Goal: Task Accomplishment & Management: Manage account settings

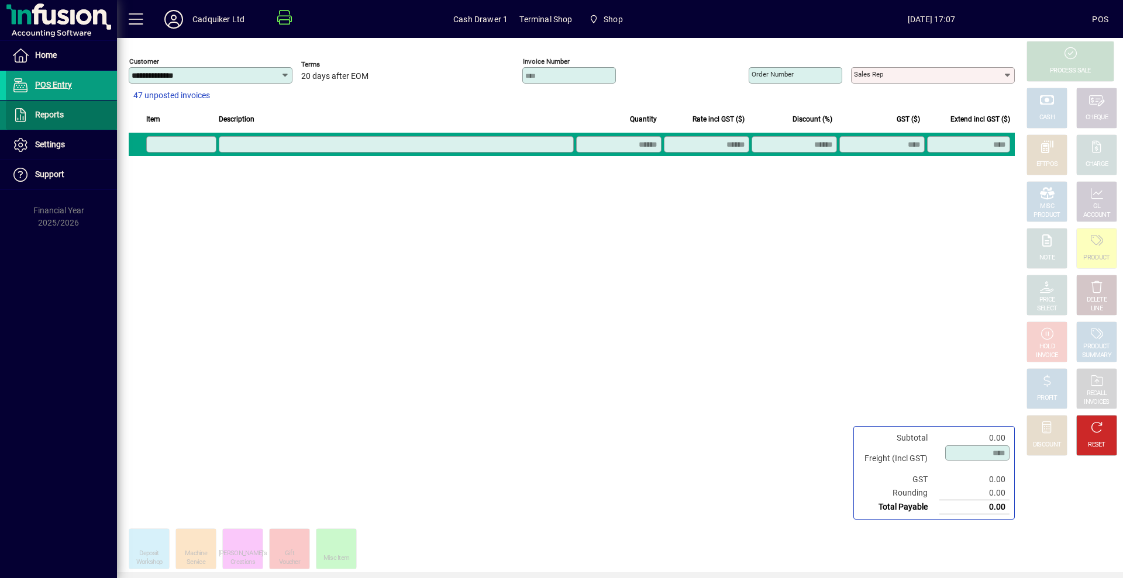
click at [74, 113] on span at bounding box center [61, 115] width 111 height 28
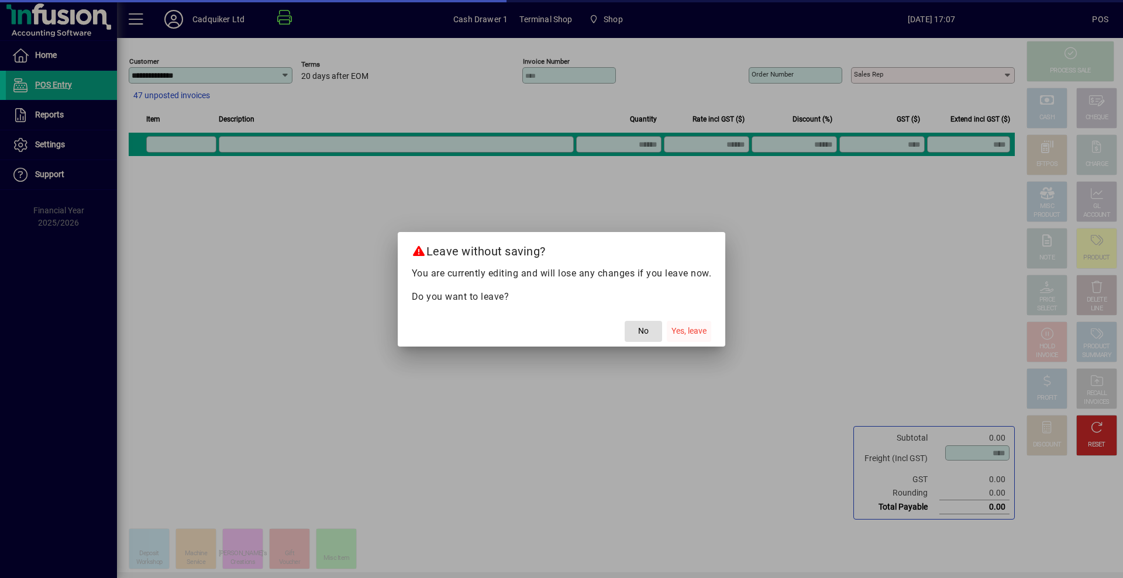
click at [684, 329] on span "Yes, leave" at bounding box center [688, 331] width 35 height 12
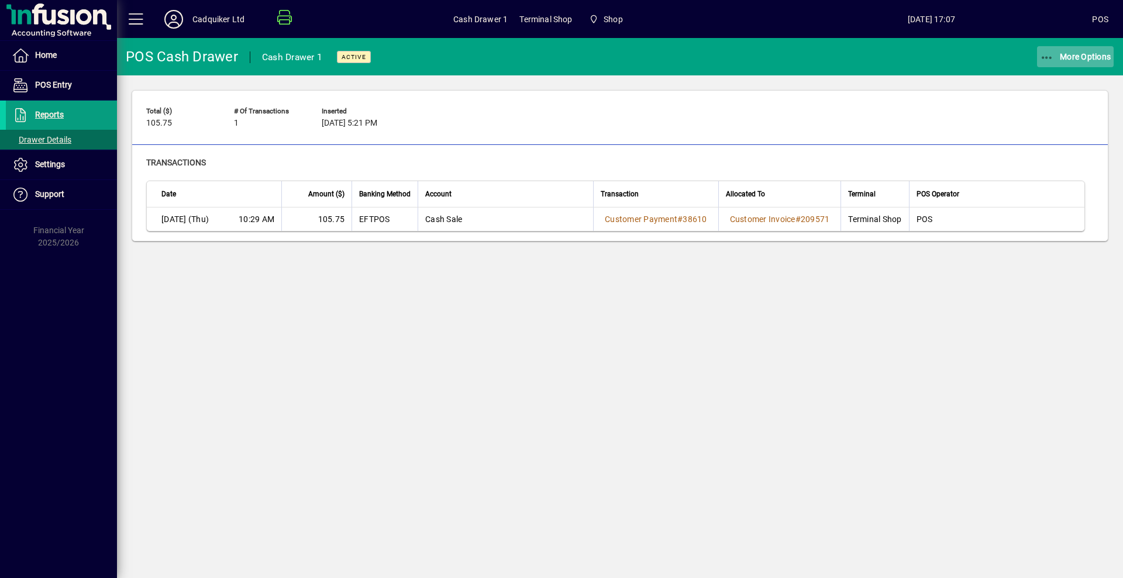
click at [1108, 56] on span "More Options" at bounding box center [1075, 56] width 71 height 9
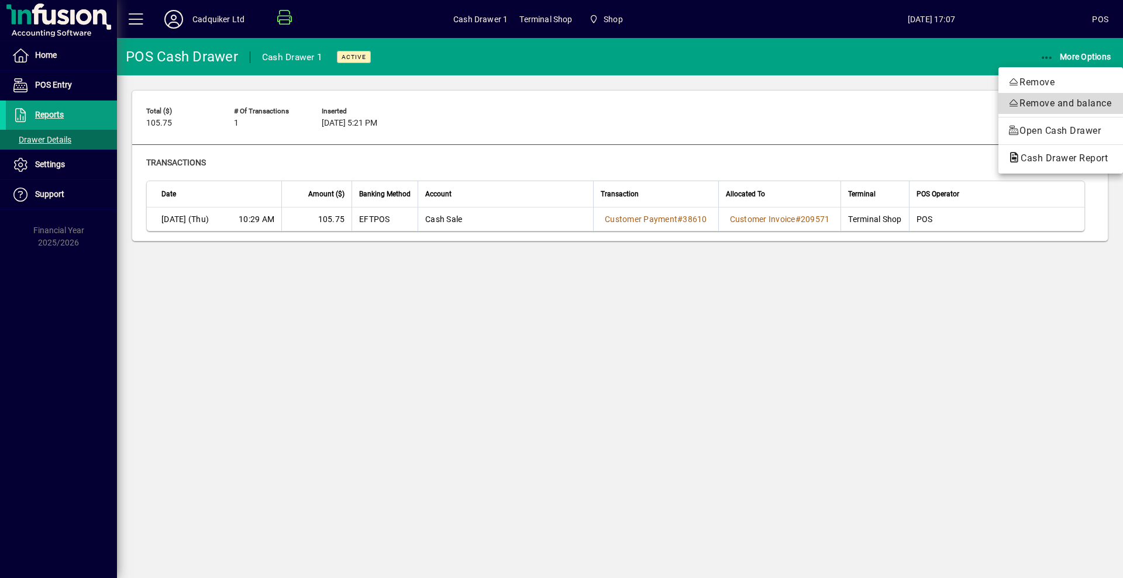
click at [1057, 106] on span "Remove and balance" at bounding box center [1060, 103] width 106 height 14
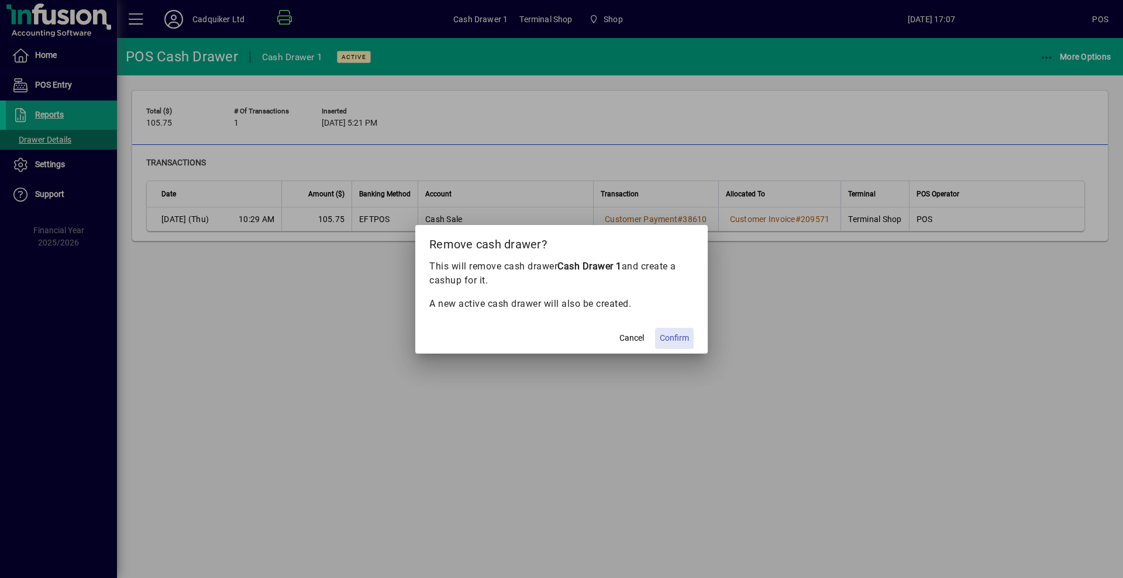
click at [674, 332] on span at bounding box center [674, 339] width 39 height 28
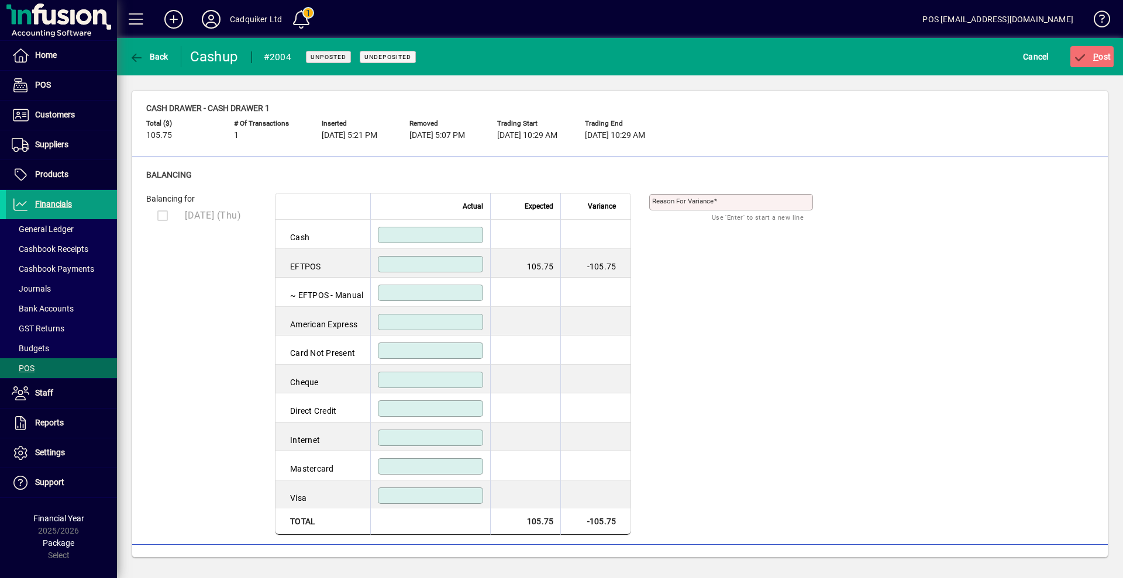
click at [467, 264] on input at bounding box center [432, 264] width 102 height 9
click at [764, 289] on div "Reason for variance Use 'Enter' to start a new line" at bounding box center [739, 358] width 181 height 356
click at [471, 267] on input "*****" at bounding box center [432, 264] width 102 height 9
type input "******"
click at [536, 263] on td "105.75" at bounding box center [525, 263] width 70 height 29
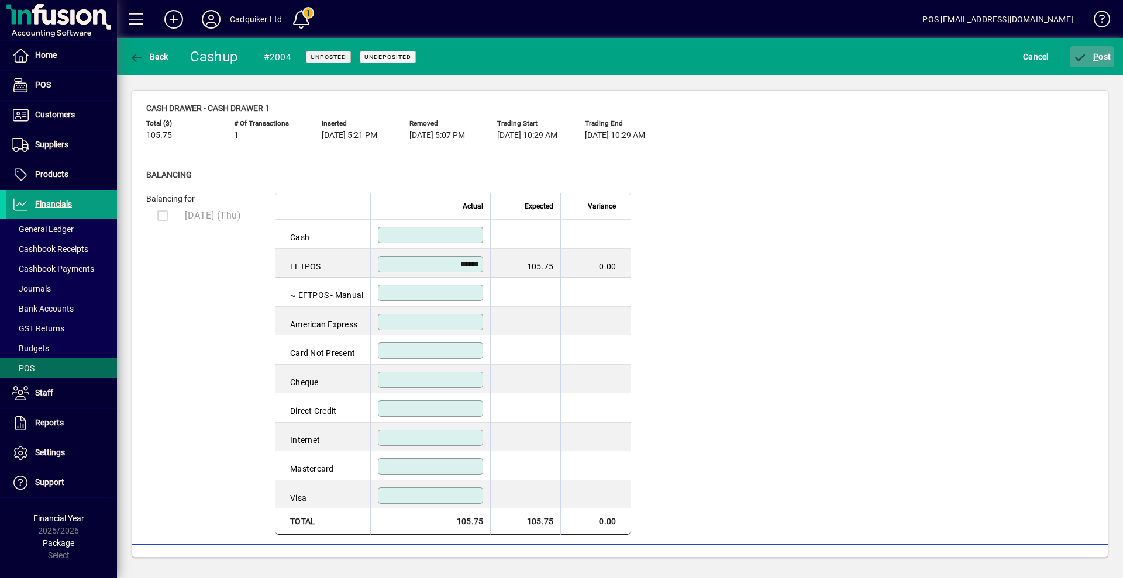
click at [1099, 51] on span "submit" at bounding box center [1092, 57] width 44 height 28
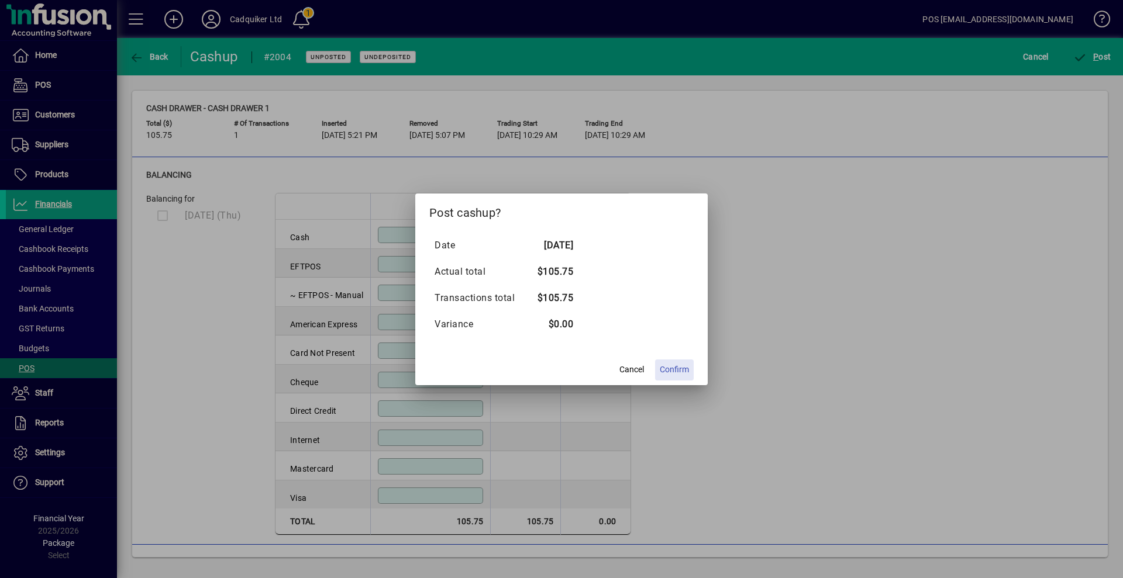
click at [665, 367] on span "Confirm" at bounding box center [674, 370] width 29 height 12
